Goal: Task Accomplishment & Management: Complete application form

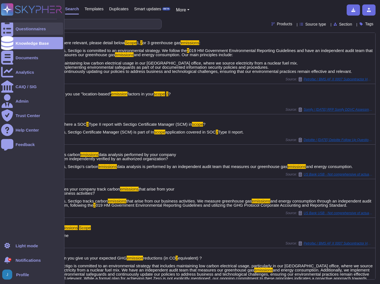
click at [4, 24] on div at bounding box center [7, 29] width 12 height 12
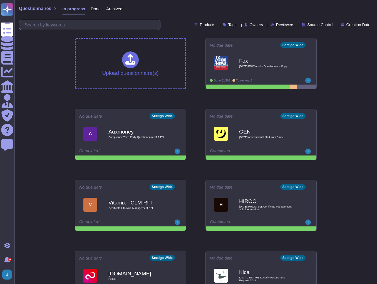
click at [96, 24] on input "text" at bounding box center [91, 25] width 138 height 10
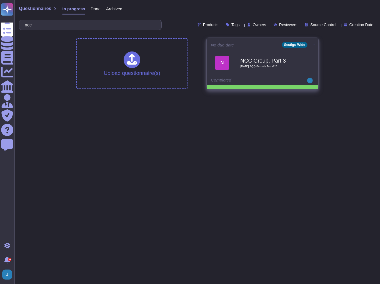
type input "ncc"
click at [264, 72] on div "NCC Group, Part 3 2025 08 26 PQQ Security Tab v2.2" at bounding box center [268, 62] width 56 height 23
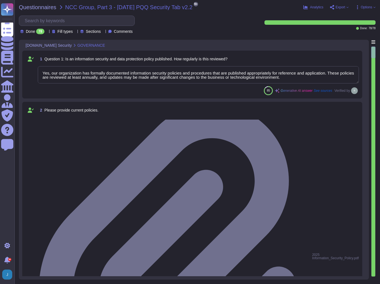
type textarea "Yes, our organization has formally documented information security policies and…"
type textarea "Our organization currently maintains the following security and compliance cert…"
type textarea "Yes, all employees, including contractors, undergo background checks before the…"
type textarea "Yes, training is provided to all staff on Information Security and Data Protect…"
click at [344, 6] on span "Export" at bounding box center [341, 7] width 10 height 3
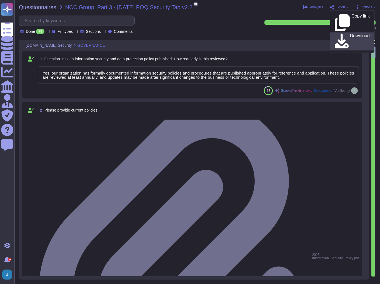
click at [339, 33] on icon at bounding box center [342, 41] width 14 height 16
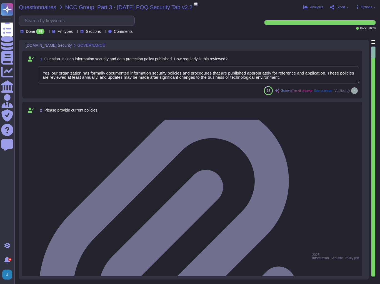
click at [43, 9] on span "Questionnaires" at bounding box center [38, 7] width 38 height 6
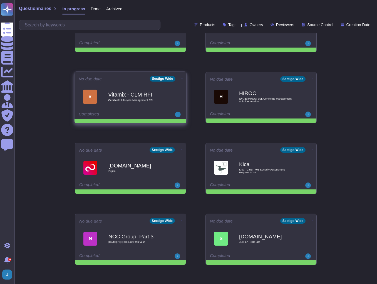
scroll to position [111, 0]
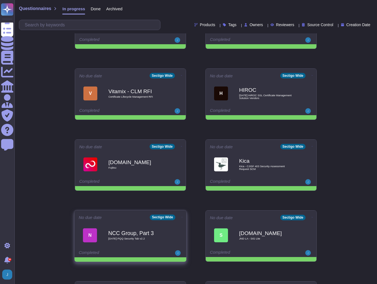
click at [181, 217] on icon at bounding box center [181, 216] width 1 height 1
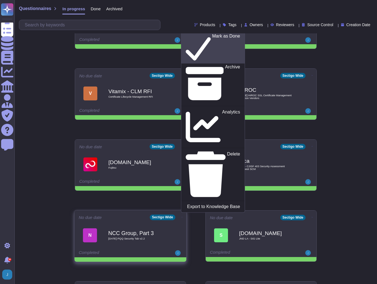
click at [212, 62] on p "Mark as Done" at bounding box center [226, 48] width 28 height 28
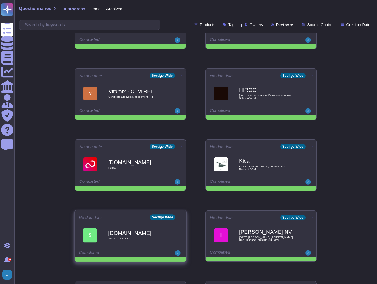
click at [181, 217] on icon at bounding box center [181, 217] width 1 height 0
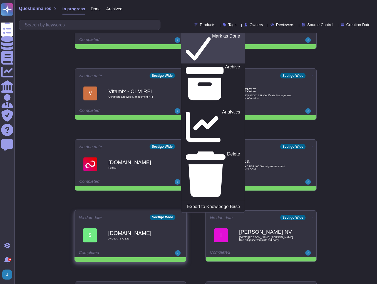
click at [212, 62] on p "Mark as Done" at bounding box center [226, 48] width 28 height 28
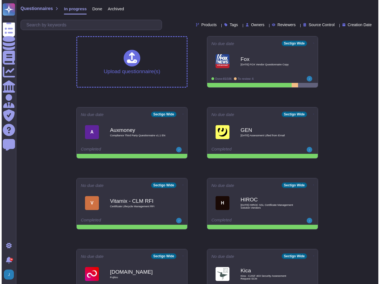
scroll to position [0, 0]
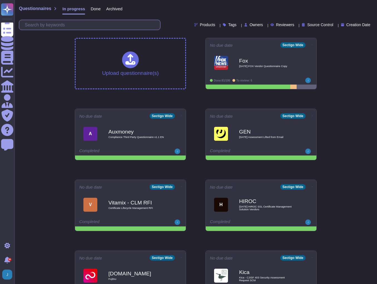
click at [62, 24] on input "text" at bounding box center [91, 25] width 138 height 10
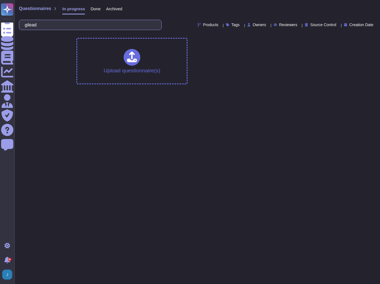
type input "gilead"
click at [97, 11] on span "Done" at bounding box center [96, 9] width 10 height 4
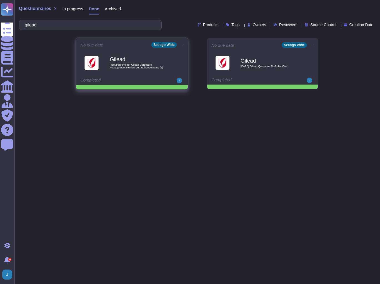
click at [116, 62] on b "Gilead" at bounding box center [138, 59] width 56 height 5
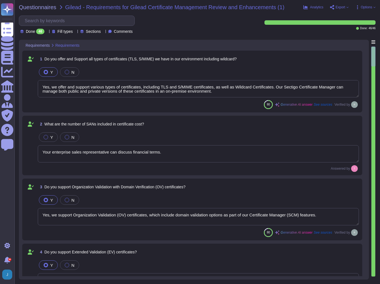
type textarea "Yes, we offer and support various types of certificates, including TLS and S/MI…"
type textarea "Your enterprise sales representative can discuss financial terms."
type textarea "Yes, we support Organization Validation (OV) certificates, which include domain…"
type textarea "Yes, Sectigo's Certificate Manager supports the issuance and management of Exte…"
type textarea "We do not understand this question. OV certificates are a well understood techn…"
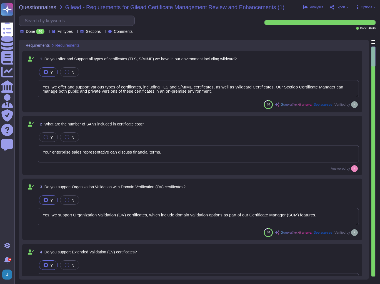
type textarea "We do not understand this question. EV certificates are a well understood techn…"
click at [340, 7] on span "Export" at bounding box center [341, 7] width 10 height 3
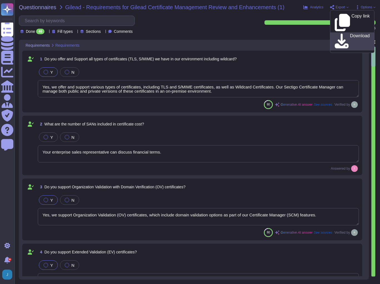
click at [337, 33] on icon at bounding box center [342, 41] width 14 height 16
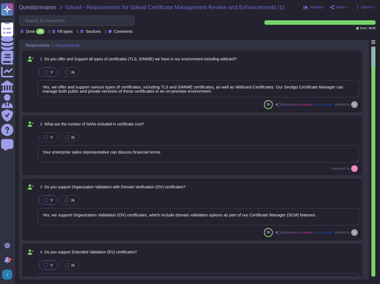
click at [43, 4] on div "Questionnaires Gilead - Requirements for Gilead Certificate Management Review a…" at bounding box center [197, 142] width 366 height 284
click at [40, 7] on span "Questionnaires" at bounding box center [38, 7] width 38 height 6
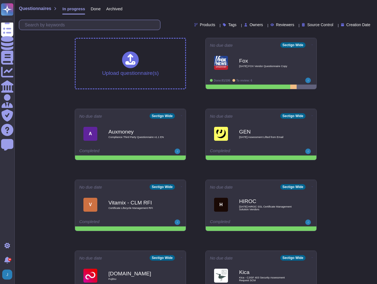
click at [99, 25] on input "text" at bounding box center [91, 25] width 138 height 10
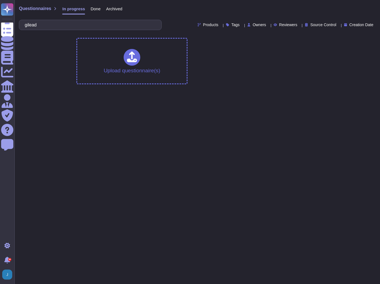
type input "gilead"
click at [96, 11] on span "Done" at bounding box center [96, 9] width 10 height 4
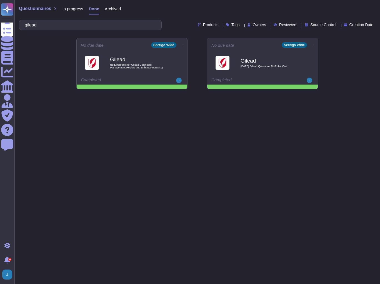
click at [66, 9] on span "In progress" at bounding box center [72, 9] width 21 height 4
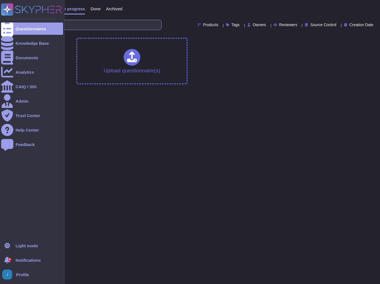
drag, startPoint x: 44, startPoint y: 21, endPoint x: 10, endPoint y: 19, distance: 34.8
click at [10, 19] on div "Questionnaires Knowledge Base Documents Analytics CAIQ / SIG Admin Trust Center…" at bounding box center [190, 44] width 380 height 89
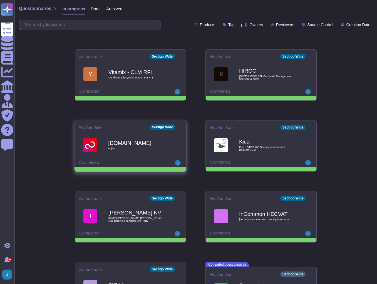
scroll to position [133, 0]
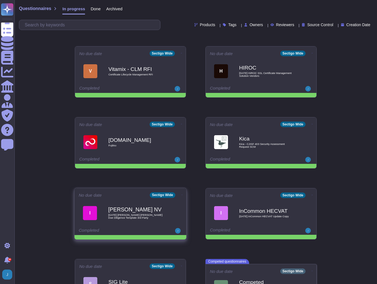
click at [181, 194] on icon at bounding box center [181, 194] width 1 height 1
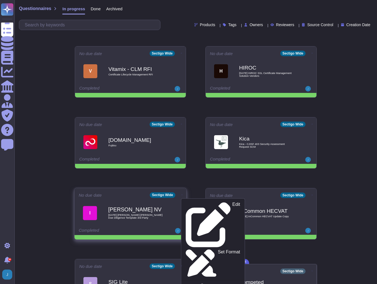
click at [139, 208] on b "[PERSON_NAME] NV" at bounding box center [136, 209] width 56 height 5
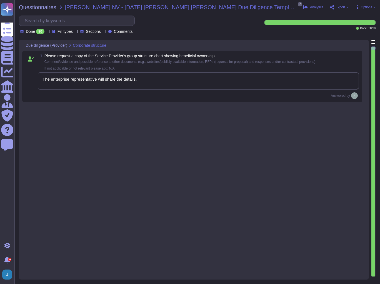
type textarea "The enterprise representative will share the details."
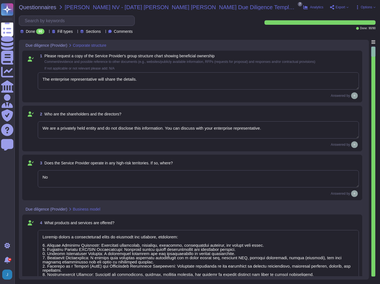
type textarea "We are a privately held entity and do not disclose this information. You can di…"
type textarea "No"
type textarea "Sectigo offers a comprehensive range of products and services, including: 1. Di…"
type textarea "The Service Provider's offices are located at: 1. [STREET_ADDRESS]. [STREET_ADD…"
type textarea "The ICT service procured is a core part of Sectigo's activities, as the provisi…"
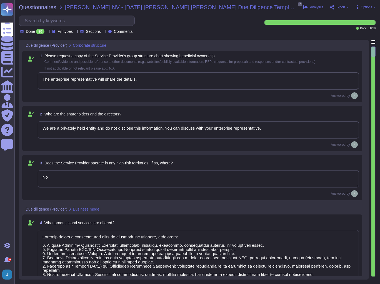
click at [339, 7] on span "Export" at bounding box center [341, 7] width 10 height 3
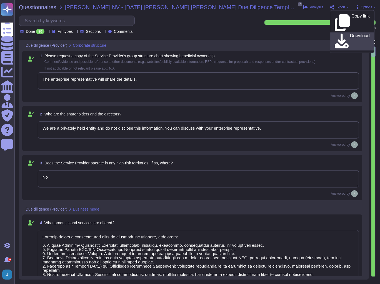
click at [339, 33] on icon at bounding box center [342, 40] width 14 height 15
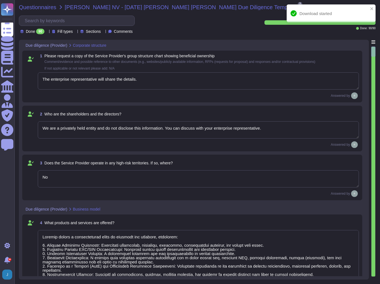
click at [41, 7] on span "Questionnaires" at bounding box center [38, 7] width 38 height 6
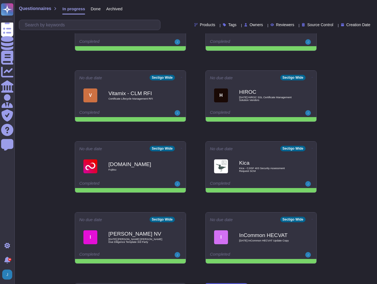
scroll to position [111, 0]
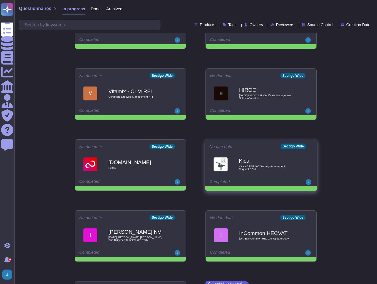
click at [283, 159] on b "Kica" at bounding box center [267, 160] width 56 height 5
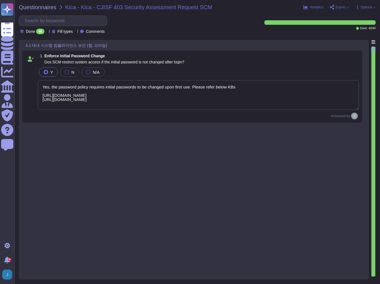
type textarea "Yes, the password policy requires initial passwords to be changed upon first us…"
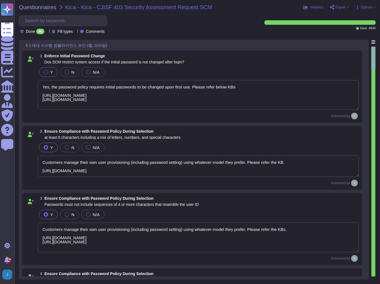
type textarea "Customers manage their own user provisioning (including password setting) using…"
click at [344, 8] on span "Export" at bounding box center [341, 7] width 10 height 3
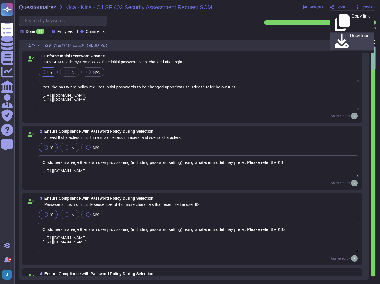
click at [350, 34] on p "Download" at bounding box center [360, 42] width 20 height 16
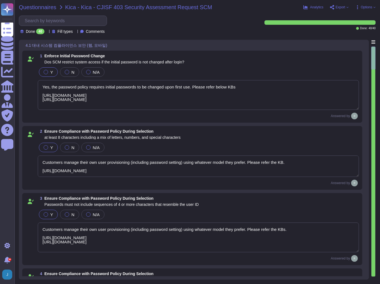
click at [49, 7] on span "Questionnaires" at bounding box center [38, 7] width 38 height 6
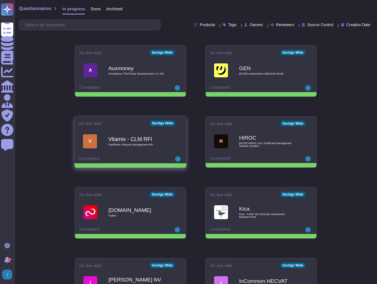
scroll to position [67, 0]
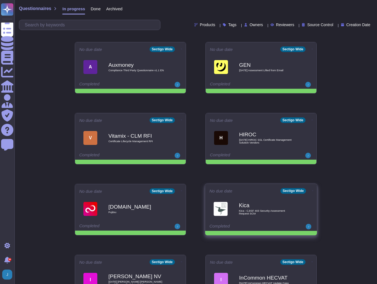
click at [312, 190] on icon at bounding box center [312, 190] width 1 height 0
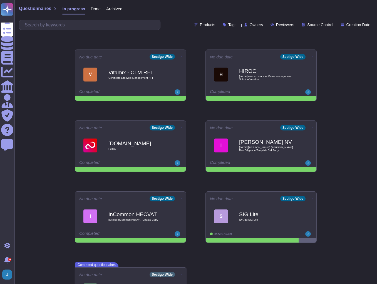
scroll to position [133, 0]
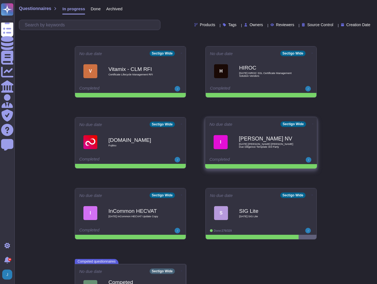
click at [312, 124] on icon at bounding box center [312, 123] width 1 height 1
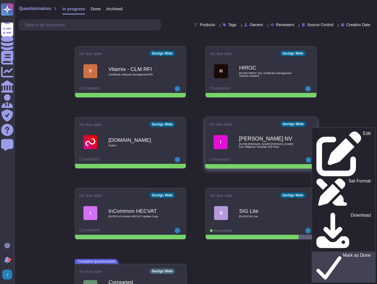
click at [343, 253] on p "Mark as Done" at bounding box center [357, 267] width 28 height 28
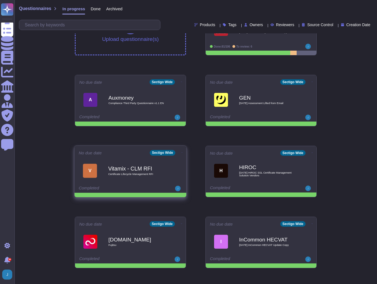
scroll to position [44, 0]
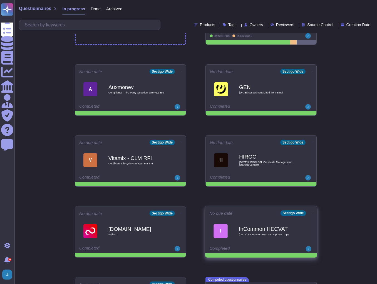
click at [269, 226] on b "InCommon HECVAT" at bounding box center [267, 228] width 56 height 5
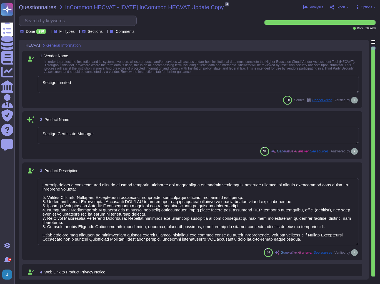
type textarea "Sectigo Limited"
type textarea "Sectigo Certificate Manager"
type textarea "Sectigo offers a comprehensive range of digital identity solutions and certific…"
type textarea "The web link to the Product Privacy Notice is [URL][DOMAIN_NAME]."
type textarea "Your Enterprise Sales Representative can provide this information."
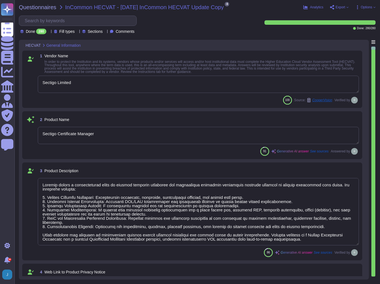
type textarea "Your Enterprise Sales Representative can provide this information."
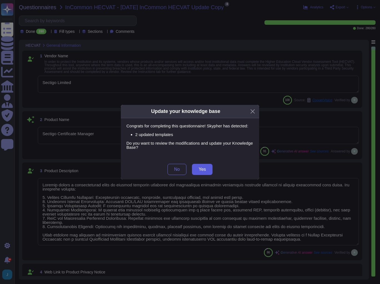
click at [202, 170] on span "Yes" at bounding box center [202, 169] width 7 height 4
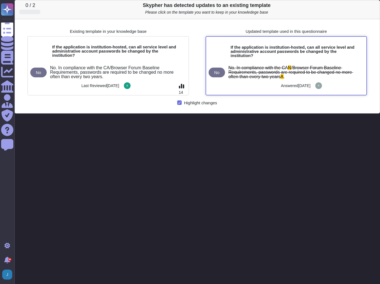
click at [245, 79] on div at bounding box center [243, 84] width 72 height 10
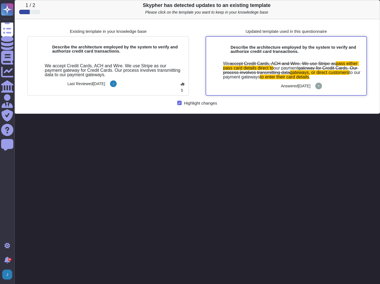
click at [310, 81] on div "Answered [DATE]" at bounding box center [294, 83] width 31 height 9
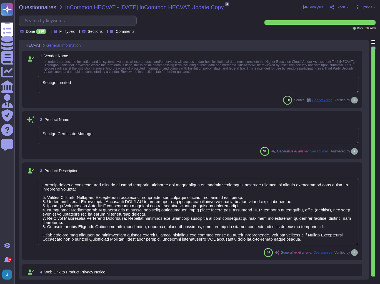
type textarea "Sectigo Limited"
type textarea "Sectigo Certificate Manager"
type textarea "Sectigo offers a comprehensive range of digital identity solutions and certific…"
type textarea "The web link to the Product Privacy Notice is [URL][DOMAIN_NAME]."
type textarea "Your Enterprise Sales Representative can provide this information."
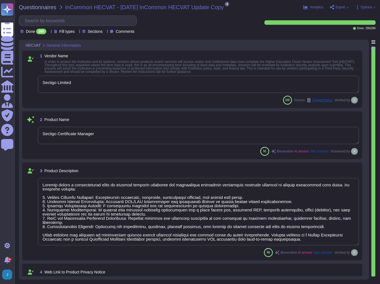
type textarea "Your Enterprise Sales Representative can provide this information."
click at [342, 6] on span "Export" at bounding box center [341, 7] width 10 height 3
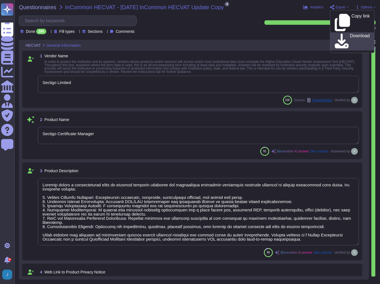
click at [338, 33] on icon at bounding box center [342, 41] width 14 height 16
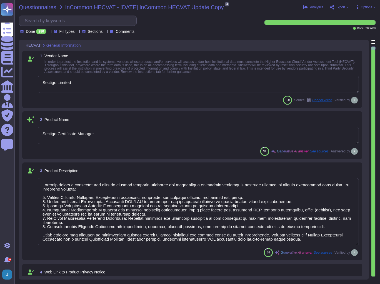
click at [25, 5] on span "Questionnaires" at bounding box center [38, 7] width 38 height 6
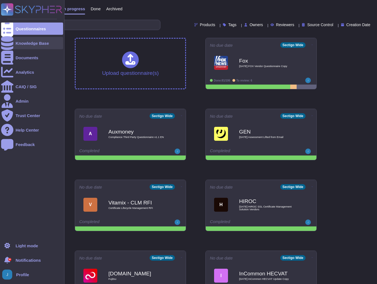
click at [27, 43] on div "Knowledge Base" at bounding box center [32, 43] width 33 height 4
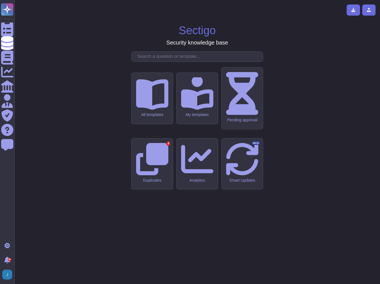
click at [168, 61] on input "text" at bounding box center [198, 57] width 128 height 10
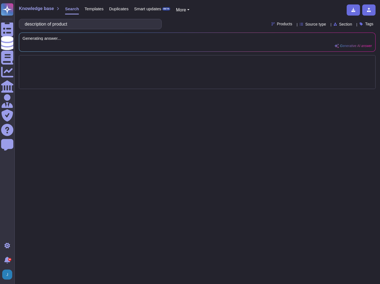
type input "description of product"
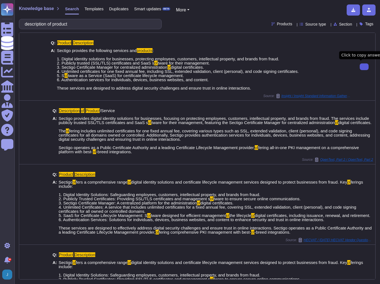
click at [33, 8] on span "Knowledge base" at bounding box center [36, 8] width 35 height 4
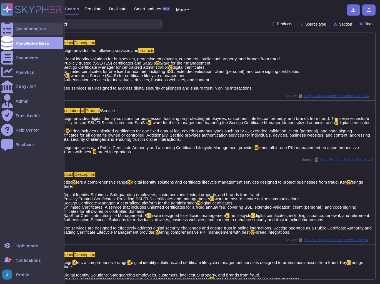
click at [40, 32] on div "Questionnaires" at bounding box center [32, 29] width 62 height 12
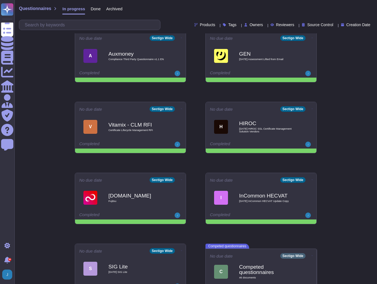
scroll to position [93, 0]
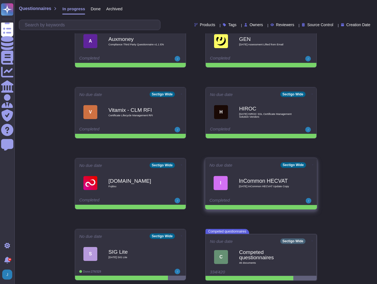
click at [249, 175] on div "InCommon HECVAT [DATE] InCommon HECVAT Update Copy" at bounding box center [267, 182] width 56 height 23
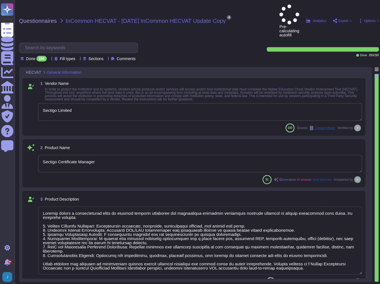
type textarea "Sectigo Limited"
type textarea "Sectigo Certificate Manager"
type textarea "Sectigo offers a comprehensive range of digital identity solutions and certific…"
type textarea "The web link to the Product Privacy Notice is [URL][DOMAIN_NAME]."
type textarea "Your Enterprise Sales Representative can provide this information."
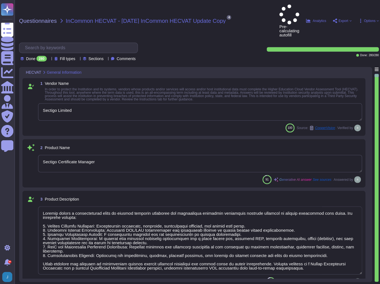
type textarea "Your Enterprise Sales Representative can provide this information."
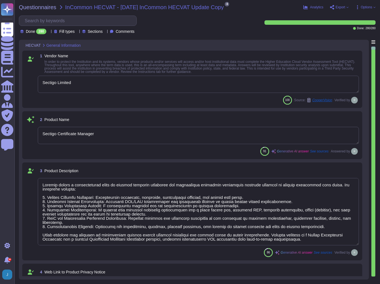
type textarea "Your Enterprise Sales Representative can provide this information."
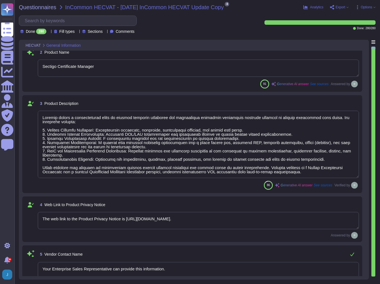
scroll to position [133, 0]
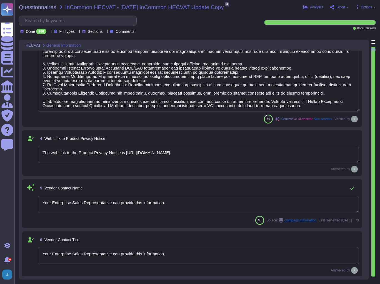
type textarea "Your Enterprise Sales Representative can provide this information."
type textarea "Data is stored in colocation centers in [GEOGRAPHIC_DATA] or [GEOGRAPHIC_DATA]."
click at [45, 20] on input "text" at bounding box center [79, 21] width 114 height 10
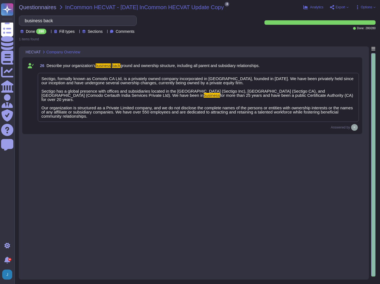
type input "business back"
click at [157, 88] on span "Sectigo, formally known as Comodo CA Ltd, is a privately owned company incorpor…" at bounding box center [197, 86] width 312 height 21
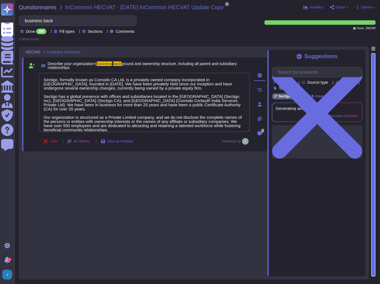
type textarea "Sectigo, formally known as Comodo CA Ltd, is a privately owned company incorpor…"
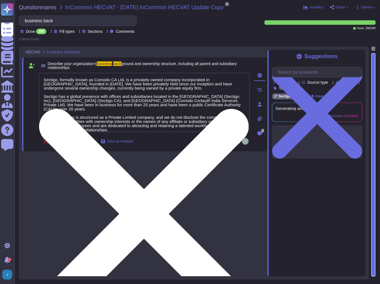
click at [116, 87] on textarea "Sectigo, formally known as Comodo CA Ltd, is a privately owned company incorpor…" at bounding box center [144, 102] width 211 height 59
